Goal: Find specific page/section: Find specific page/section

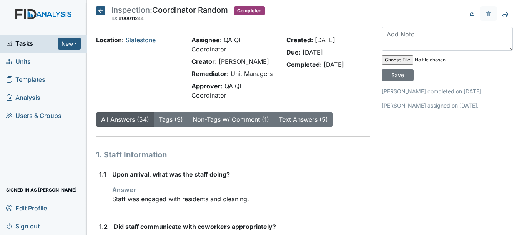
click at [52, 61] on link "Units" at bounding box center [43, 62] width 87 height 18
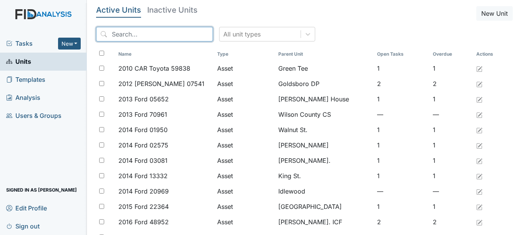
click at [173, 36] on input "search" at bounding box center [154, 34] width 117 height 15
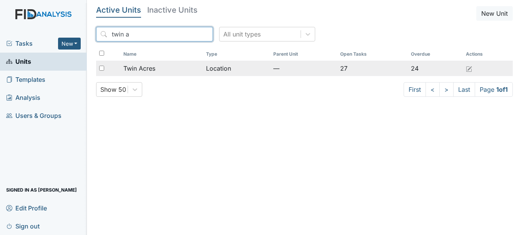
type input "twin a"
click at [154, 68] on span "Twin Acres" at bounding box center [139, 68] width 32 height 9
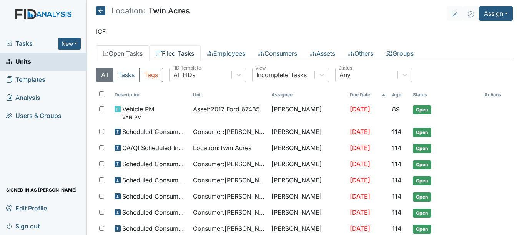
click at [183, 58] on link "Filed Tasks" at bounding box center [175, 53] width 52 height 16
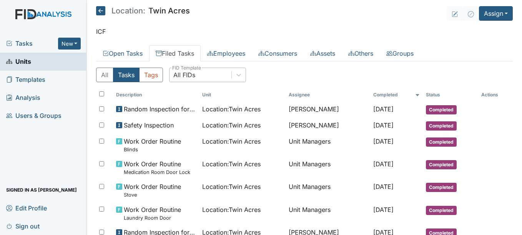
click at [202, 77] on div "All FIDs" at bounding box center [201, 75] width 62 height 14
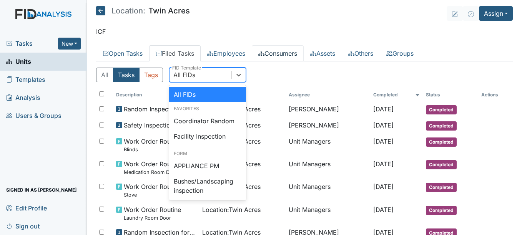
click at [290, 49] on link "Consumers" at bounding box center [278, 53] width 52 height 16
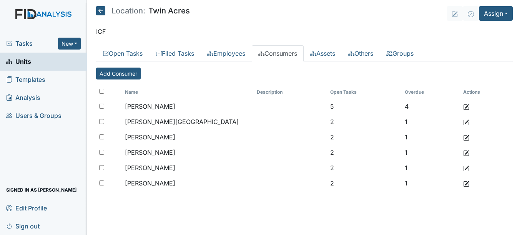
click at [43, 65] on link "Units" at bounding box center [43, 62] width 87 height 18
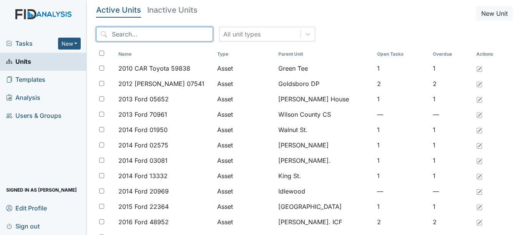
click at [180, 31] on input "search" at bounding box center [154, 34] width 117 height 15
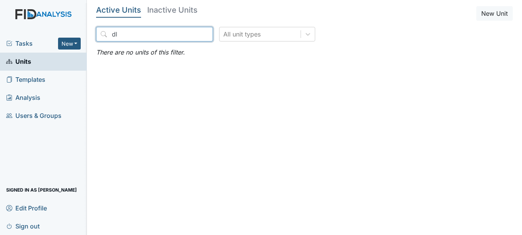
type input "d"
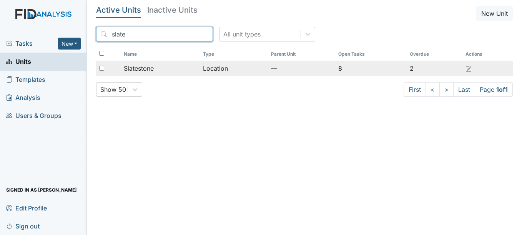
type input "slate"
click at [151, 65] on span "Slatestone" at bounding box center [139, 68] width 30 height 9
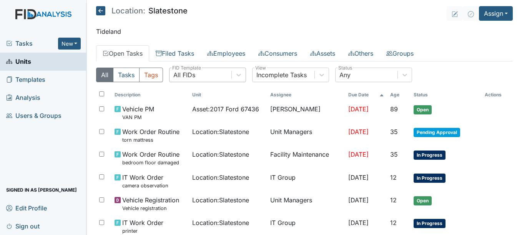
click at [191, 76] on div "All FIDs" at bounding box center [184, 74] width 22 height 9
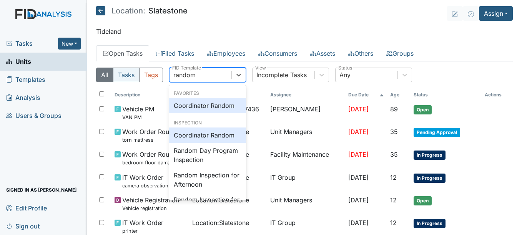
type input "random"
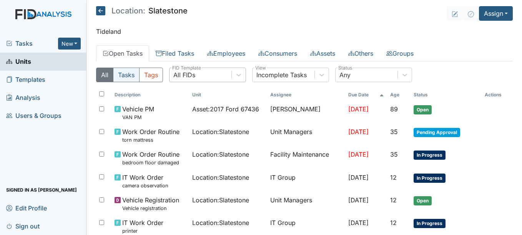
click at [132, 76] on button "Tasks" at bounding box center [126, 75] width 27 height 15
click at [185, 78] on div "All FIDs" at bounding box center [184, 74] width 22 height 9
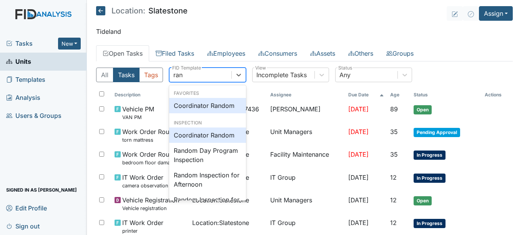
type input "rand"
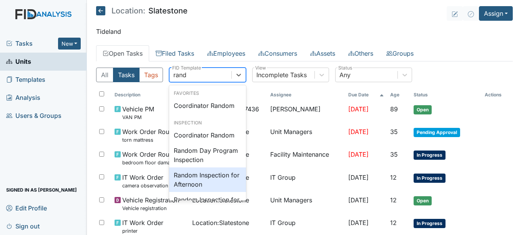
click at [203, 174] on div "Random Inspection for Afternoon" at bounding box center [207, 180] width 77 height 25
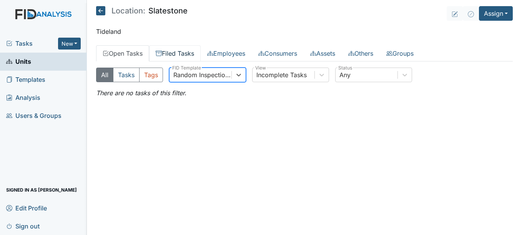
click at [181, 54] on link "Filed Tasks" at bounding box center [175, 53] width 52 height 16
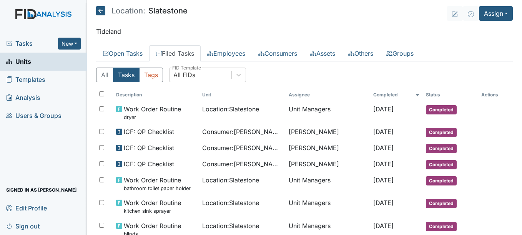
click at [195, 70] on div "All FIDs" at bounding box center [201, 75] width 62 height 14
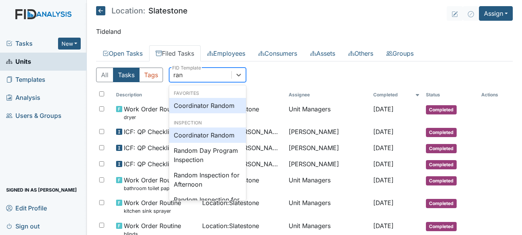
type input "rand"
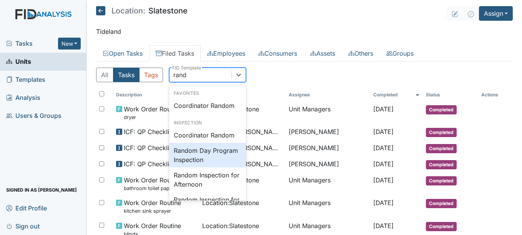
click at [202, 156] on div "Random Day Program Inspection" at bounding box center [207, 155] width 77 height 25
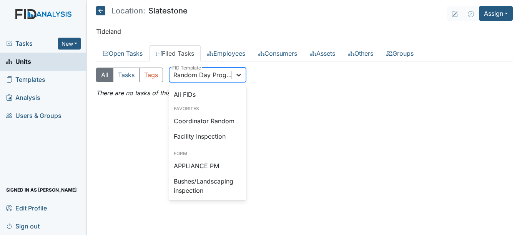
click at [238, 77] on icon at bounding box center [239, 75] width 8 height 8
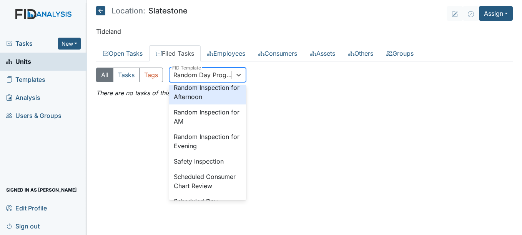
scroll to position [752, 0]
click at [210, 103] on div "Random Inspection for Afternoon" at bounding box center [207, 91] width 77 height 25
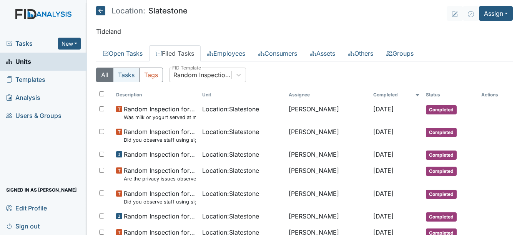
click at [132, 76] on button "Tasks" at bounding box center [126, 75] width 27 height 15
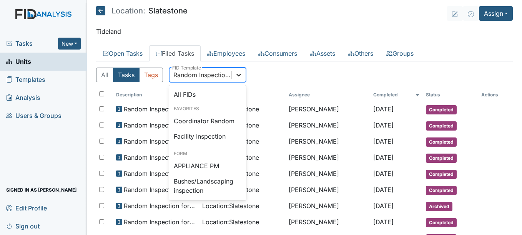
click at [241, 76] on icon at bounding box center [239, 75] width 8 height 8
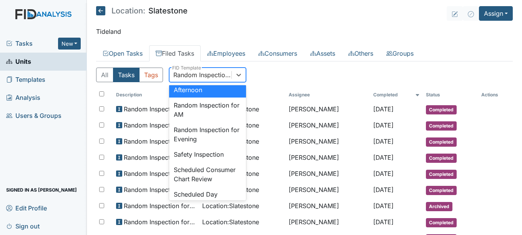
scroll to position [761, 0]
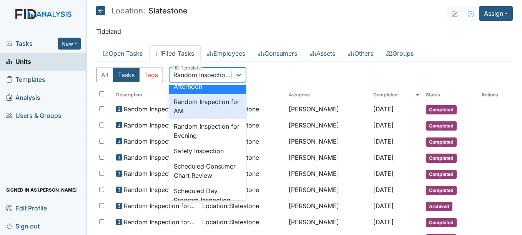
click at [218, 119] on div "Random Inspection for AM" at bounding box center [207, 106] width 77 height 25
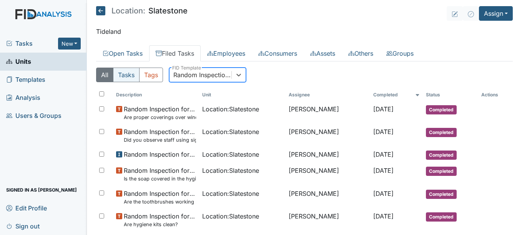
click at [129, 77] on button "Tasks" at bounding box center [126, 75] width 27 height 15
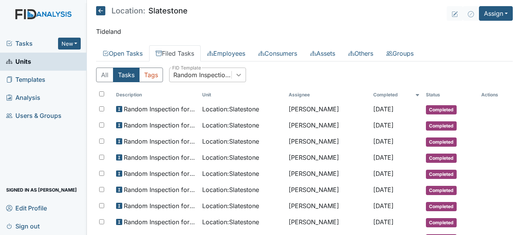
click at [242, 78] on icon at bounding box center [239, 75] width 8 height 8
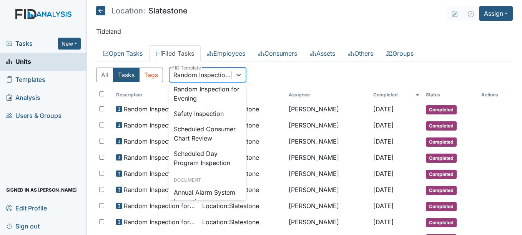
scroll to position [801, 0]
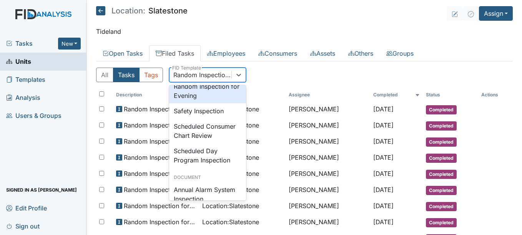
click at [214, 103] on div "Random Inspection for Evening" at bounding box center [207, 91] width 77 height 25
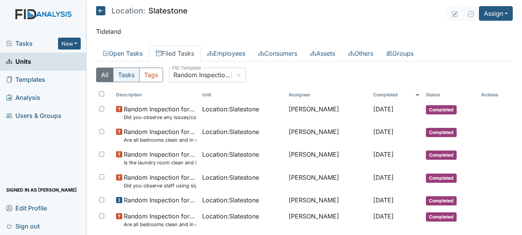
click at [130, 71] on button "Tasks" at bounding box center [126, 75] width 27 height 15
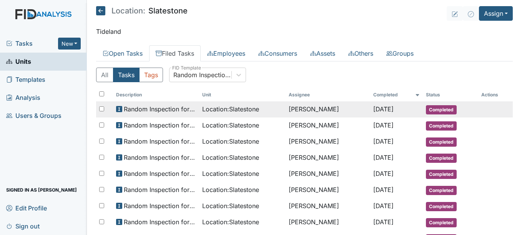
click at [232, 117] on td "Location : Slatestone" at bounding box center [242, 110] width 87 height 16
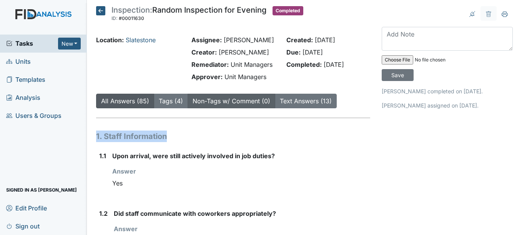
drag, startPoint x: 252, startPoint y: 138, endPoint x: 214, endPoint y: 100, distance: 54.1
click at [105, 13] on icon at bounding box center [100, 10] width 9 height 9
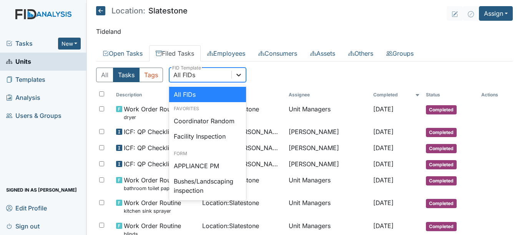
drag, startPoint x: 224, startPoint y: 79, endPoint x: 234, endPoint y: 76, distance: 10.6
click at [234, 76] on div "All FIDs" at bounding box center [207, 75] width 77 height 15
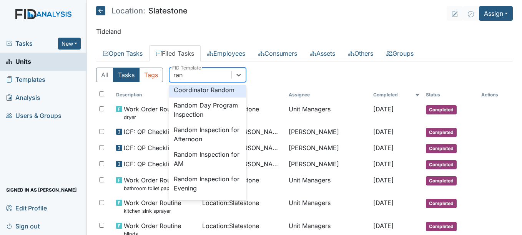
scroll to position [23, 0]
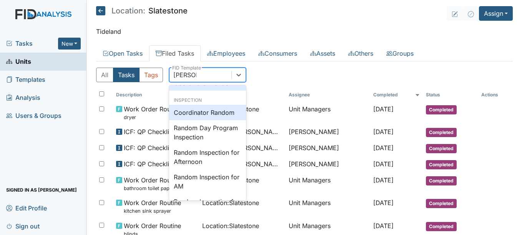
type input "random"
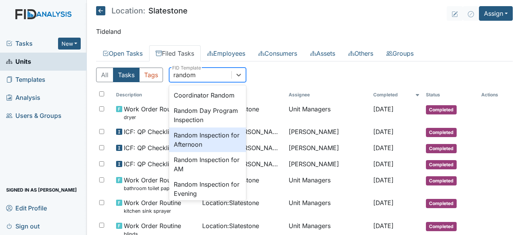
scroll to position [45, 0]
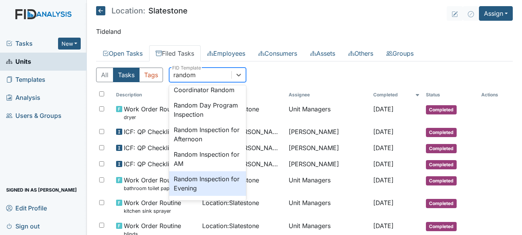
click at [228, 185] on div "Random Inspection for Evening" at bounding box center [207, 184] width 77 height 25
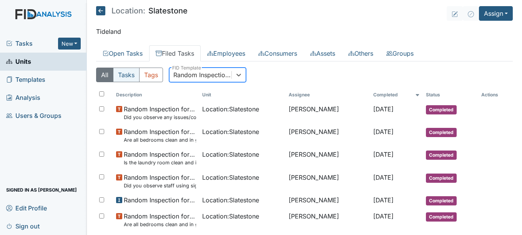
click at [123, 73] on button "Tasks" at bounding box center [126, 75] width 27 height 15
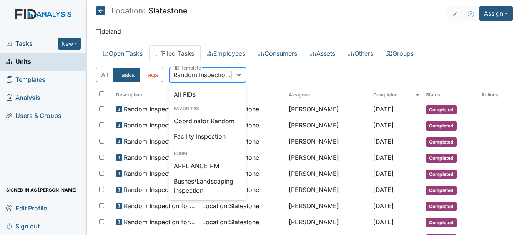
click at [221, 76] on div "Random Inspection for Evening" at bounding box center [202, 74] width 59 height 9
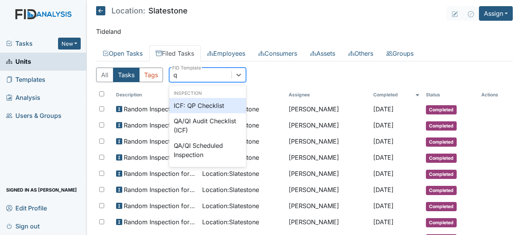
scroll to position [0, 0]
type input "qp"
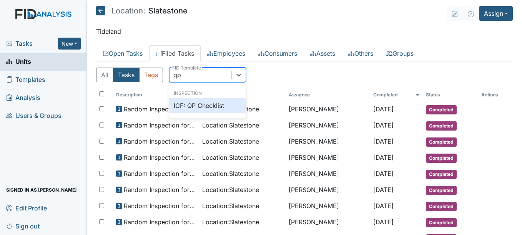
click at [205, 104] on div "ICF: QP Checklist" at bounding box center [207, 105] width 77 height 15
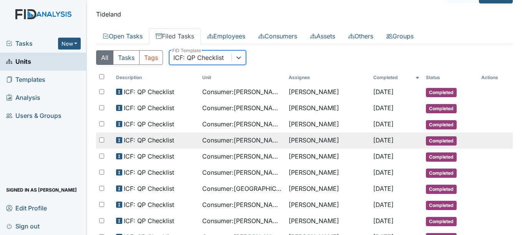
scroll to position [16, 0]
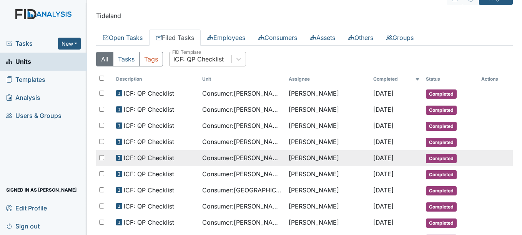
click at [345, 157] on td "Allan King" at bounding box center [328, 158] width 85 height 16
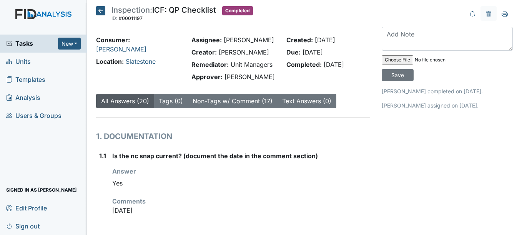
click at [98, 12] on icon at bounding box center [100, 10] width 9 height 9
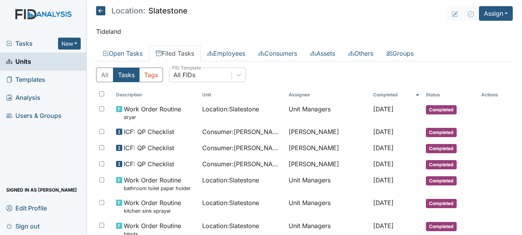
click at [98, 12] on icon at bounding box center [100, 10] width 9 height 9
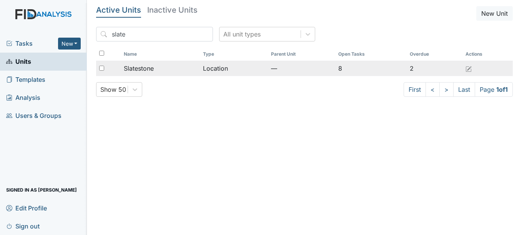
click at [149, 68] on span "Slatestone" at bounding box center [139, 68] width 30 height 9
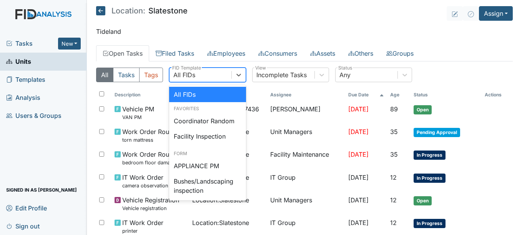
click at [226, 78] on div "All FIDs" at bounding box center [201, 75] width 62 height 14
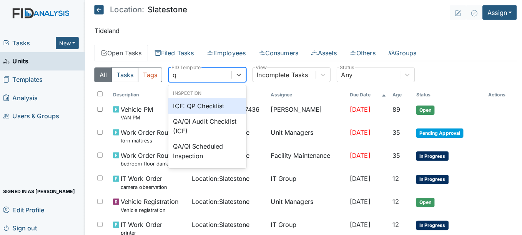
type input "qp"
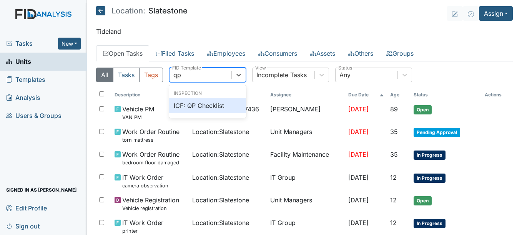
click at [214, 109] on div "ICF: QP Checklist" at bounding box center [207, 105] width 77 height 15
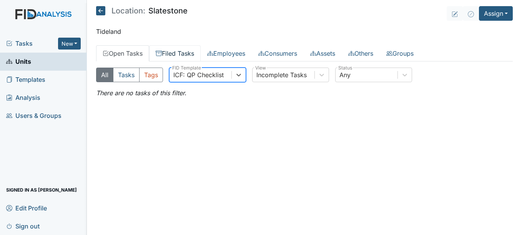
click at [178, 55] on link "Filed Tasks" at bounding box center [175, 53] width 52 height 16
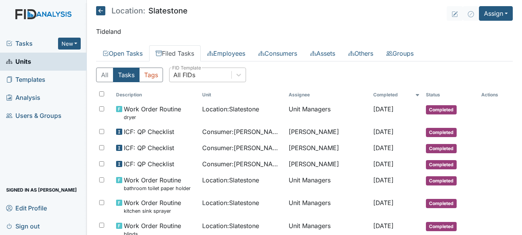
click at [190, 72] on div "All FIDs" at bounding box center [184, 74] width 22 height 9
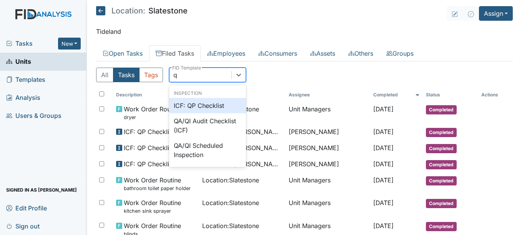
type input "qp"
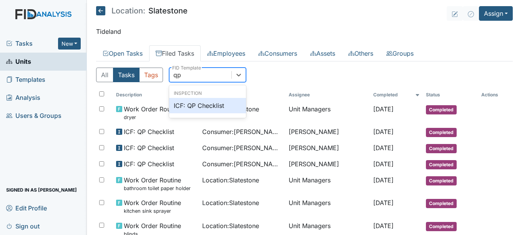
click at [195, 104] on div "ICF: QP Checklist" at bounding box center [207, 105] width 77 height 15
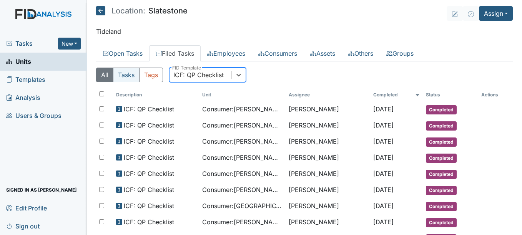
click at [126, 76] on button "Tasks" at bounding box center [126, 75] width 27 height 15
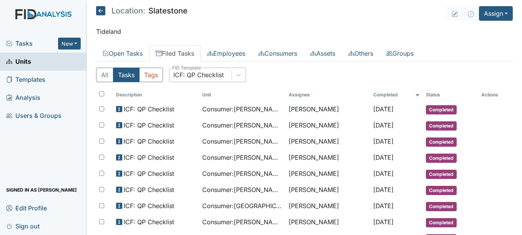
click at [198, 77] on div "ICF: QP Checklist" at bounding box center [198, 74] width 50 height 9
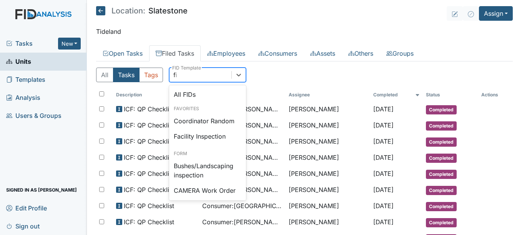
type input "fire"
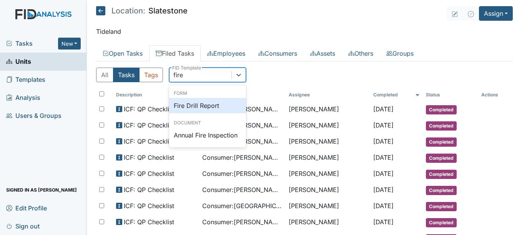
click at [201, 100] on div "Fire Drill Report" at bounding box center [207, 105] width 77 height 15
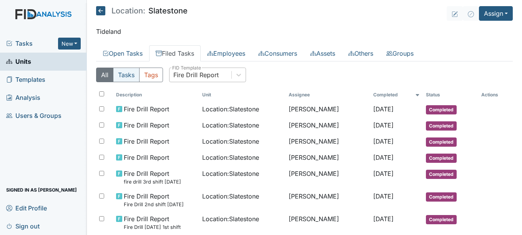
click at [133, 77] on button "Tasks" at bounding box center [126, 75] width 27 height 15
click at [213, 77] on div "Fire Drill Report" at bounding box center [195, 74] width 45 height 9
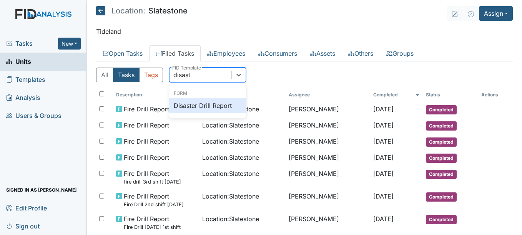
type input "disaster"
click at [217, 109] on div "Disaster Drill Report" at bounding box center [207, 105] width 77 height 15
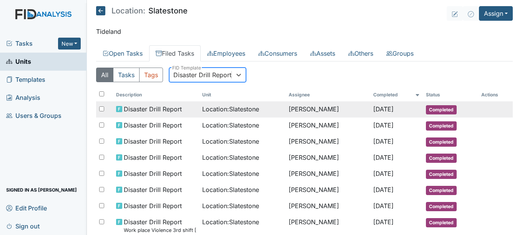
click at [294, 115] on td "[PERSON_NAME]" at bounding box center [328, 110] width 85 height 16
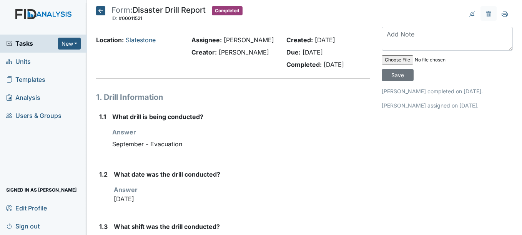
click at [101, 12] on icon at bounding box center [100, 10] width 9 height 9
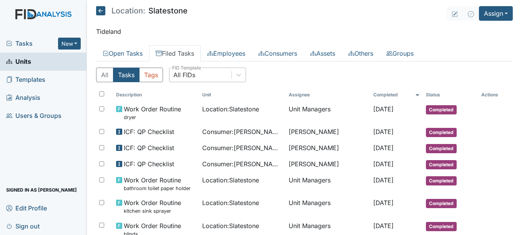
click at [192, 73] on div "All FIDs" at bounding box center [184, 74] width 22 height 9
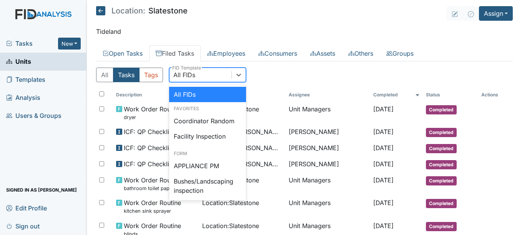
type input "s"
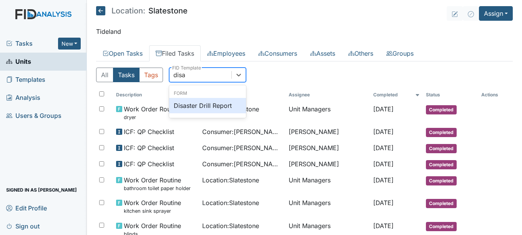
type input "disas"
click at [207, 110] on div "Disaster Drill Report" at bounding box center [207, 105] width 77 height 15
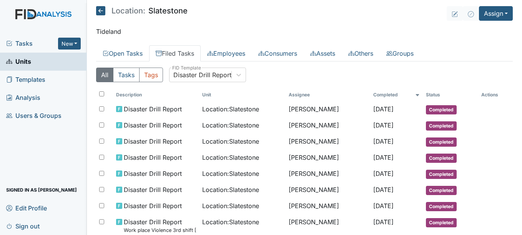
click at [55, 60] on link "Units" at bounding box center [43, 62] width 87 height 18
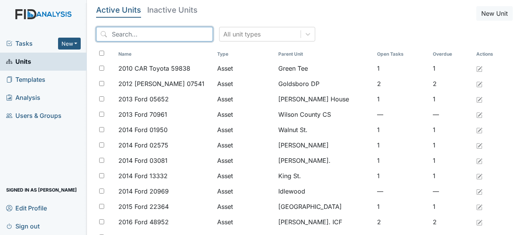
click at [144, 38] on input "search" at bounding box center [154, 34] width 117 height 15
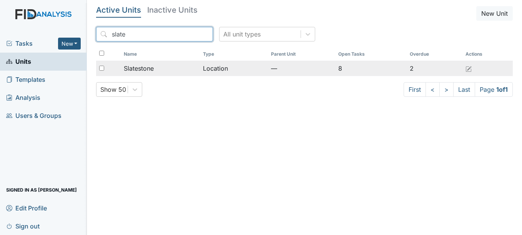
type input "slate"
click at [143, 67] on span "Slatestone" at bounding box center [139, 68] width 30 height 9
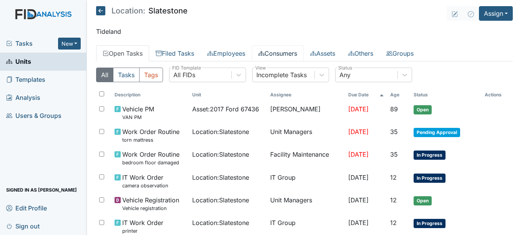
click at [290, 58] on link "Consumers" at bounding box center [278, 53] width 52 height 16
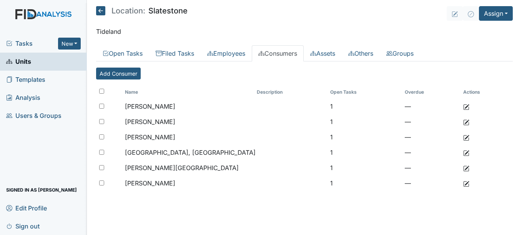
click at [44, 62] on link "Units" at bounding box center [43, 62] width 87 height 18
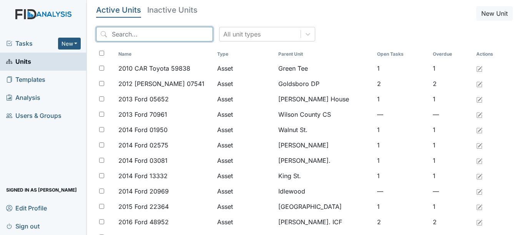
click at [128, 37] on input "search" at bounding box center [154, 34] width 117 height 15
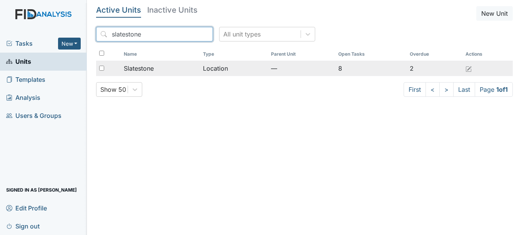
type input "slatestone"
click at [148, 69] on span "Slatestone" at bounding box center [139, 68] width 30 height 9
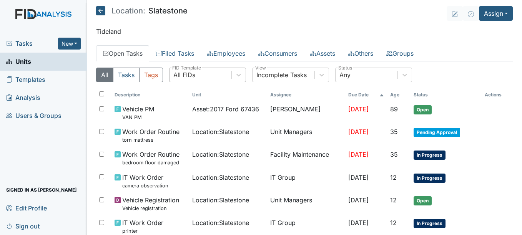
click at [200, 73] on div "All FIDs" at bounding box center [201, 75] width 62 height 14
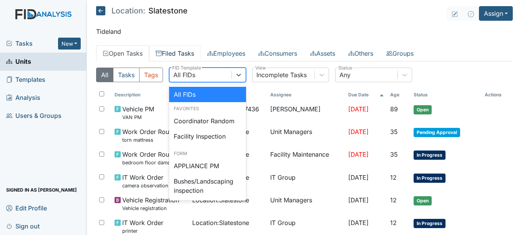
click at [188, 56] on link "Filed Tasks" at bounding box center [175, 53] width 52 height 16
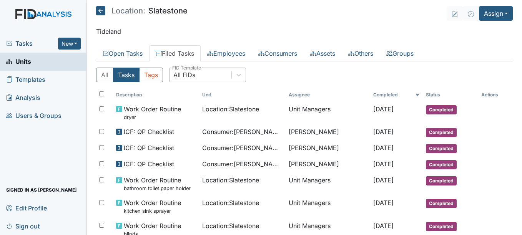
click at [192, 76] on div "All FIDs" at bounding box center [184, 74] width 22 height 9
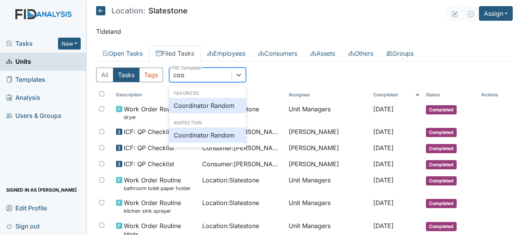
type input "coord"
click at [198, 103] on div "Coordinator Random" at bounding box center [207, 105] width 77 height 15
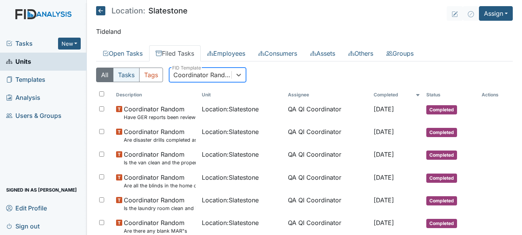
click at [134, 75] on button "Tasks" at bounding box center [126, 75] width 27 height 15
